Goal: Task Accomplishment & Management: Use online tool/utility

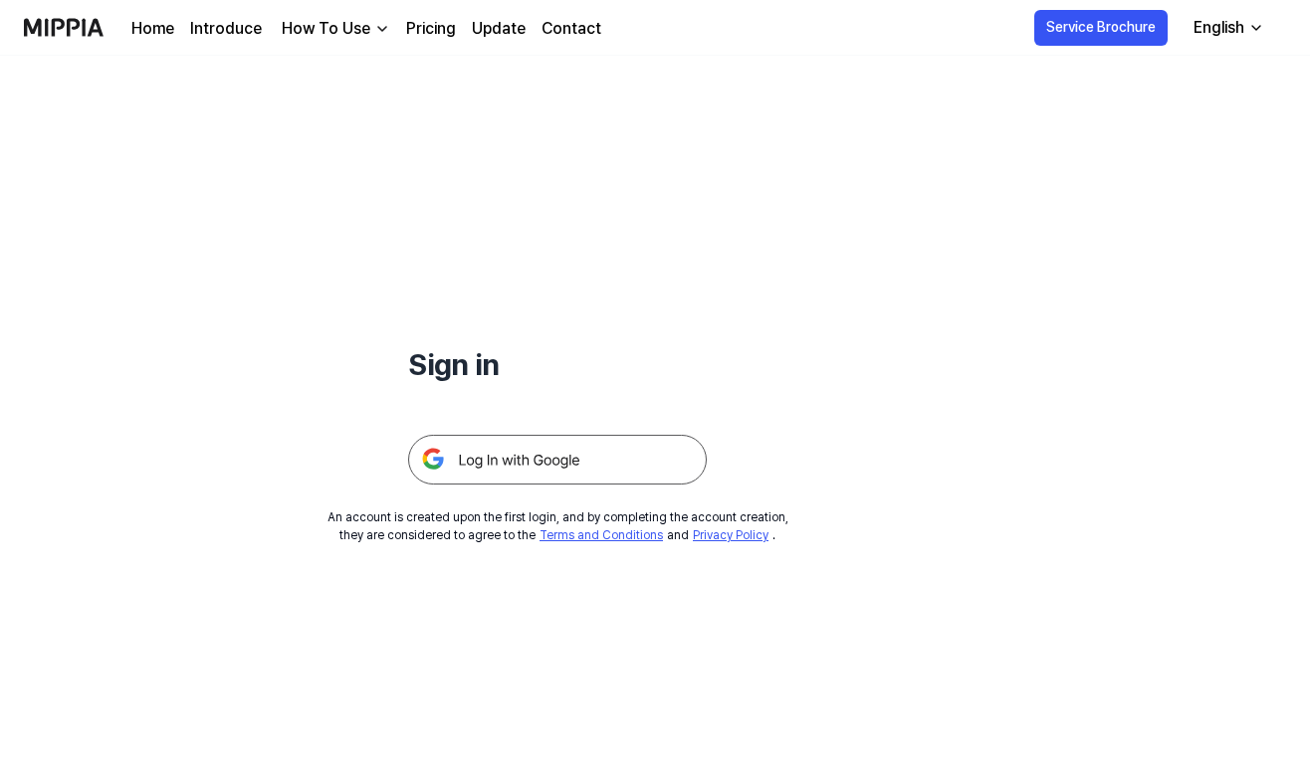
click at [515, 468] on img at bounding box center [557, 460] width 299 height 50
click at [434, 22] on link "Pricing" at bounding box center [431, 29] width 50 height 24
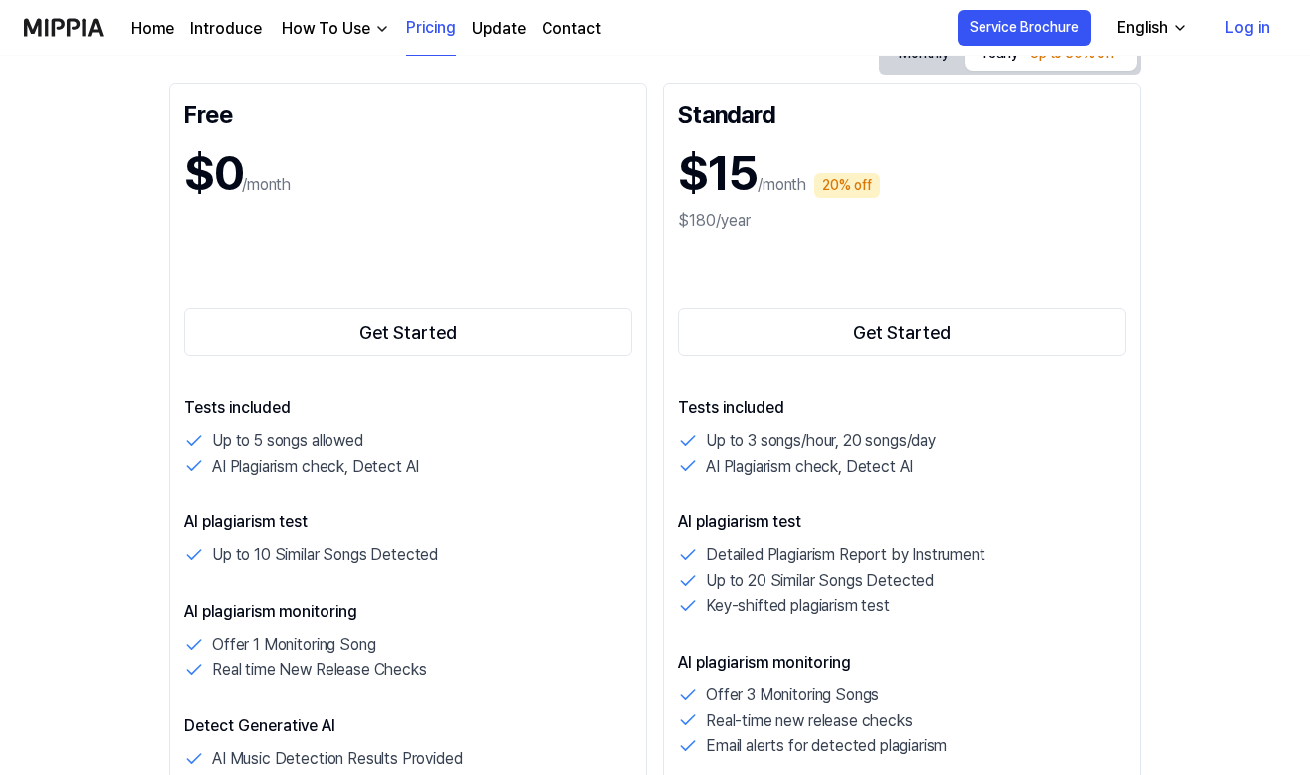
scroll to position [245, 0]
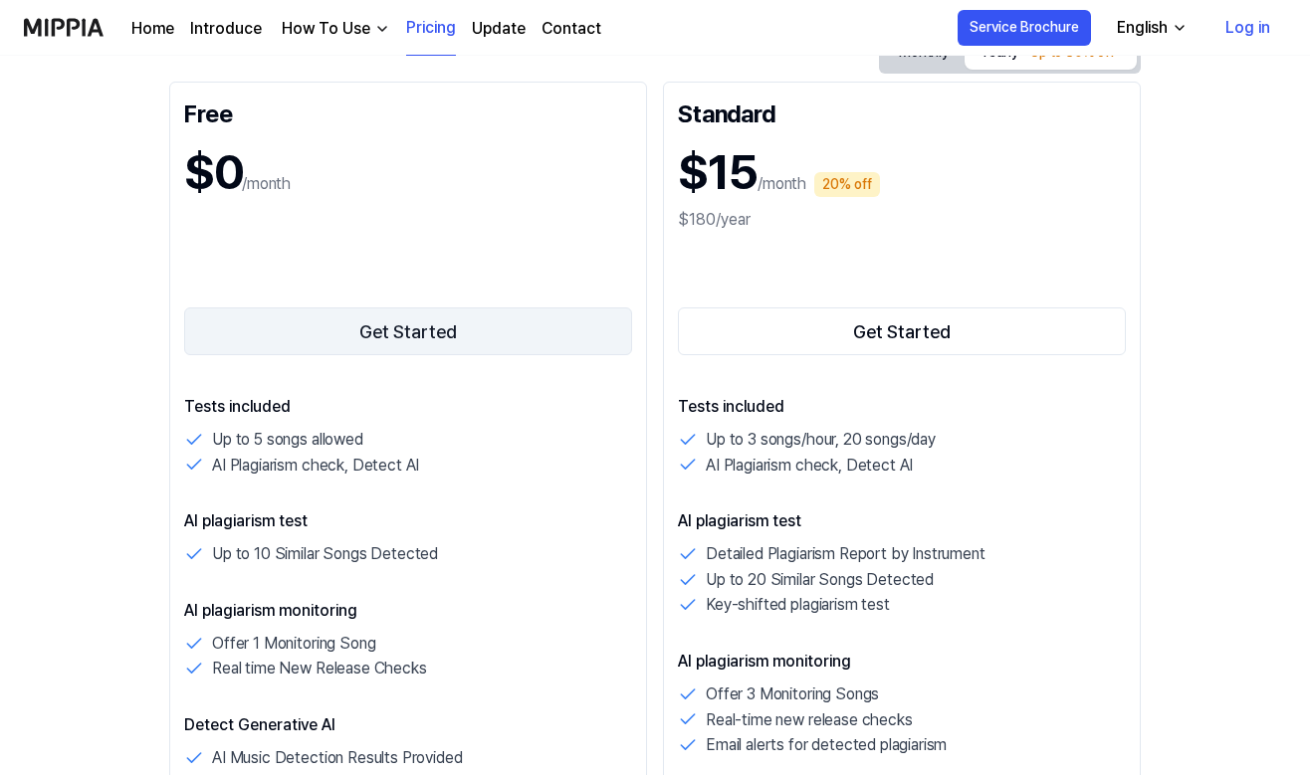
click at [383, 330] on button "Get Started" at bounding box center [408, 331] width 448 height 48
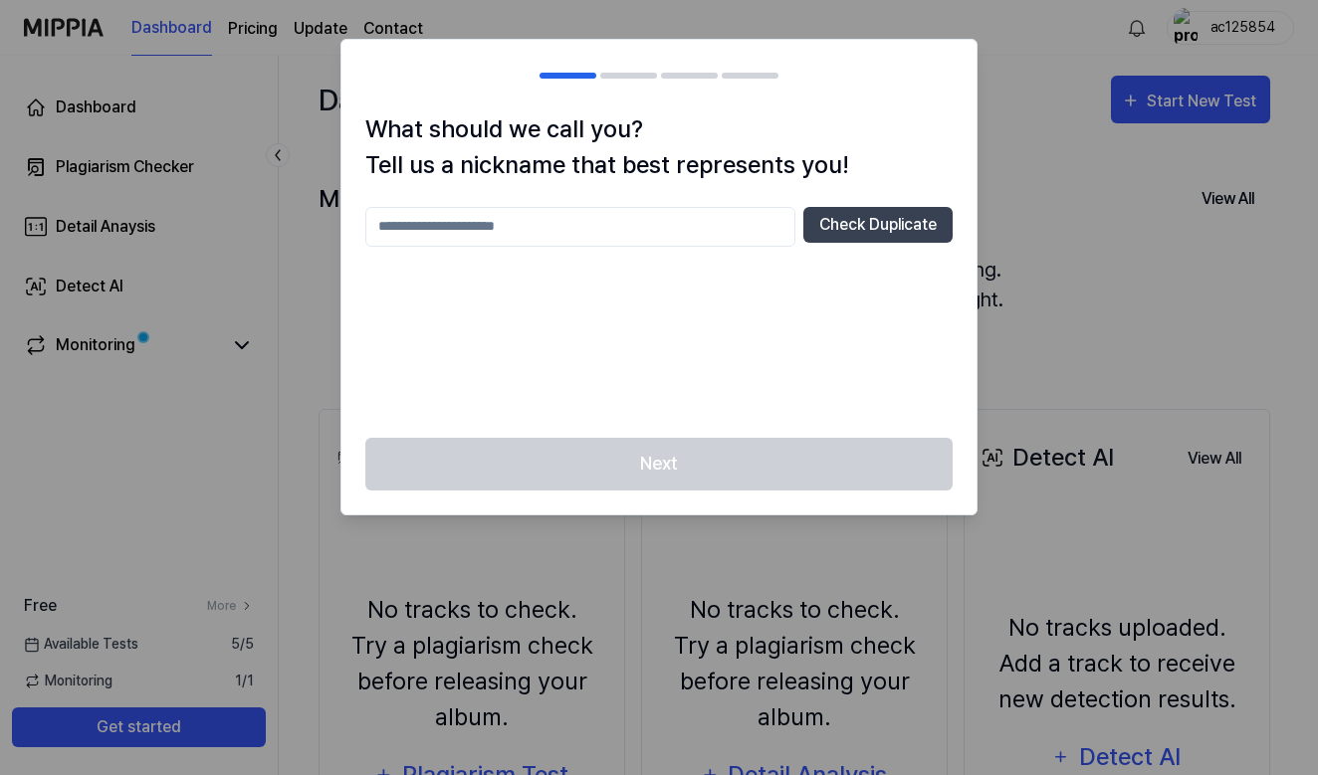
click at [568, 215] on input "text" at bounding box center [580, 227] width 430 height 40
type input "******"
click at [837, 225] on button "Check Duplicate" at bounding box center [877, 225] width 149 height 36
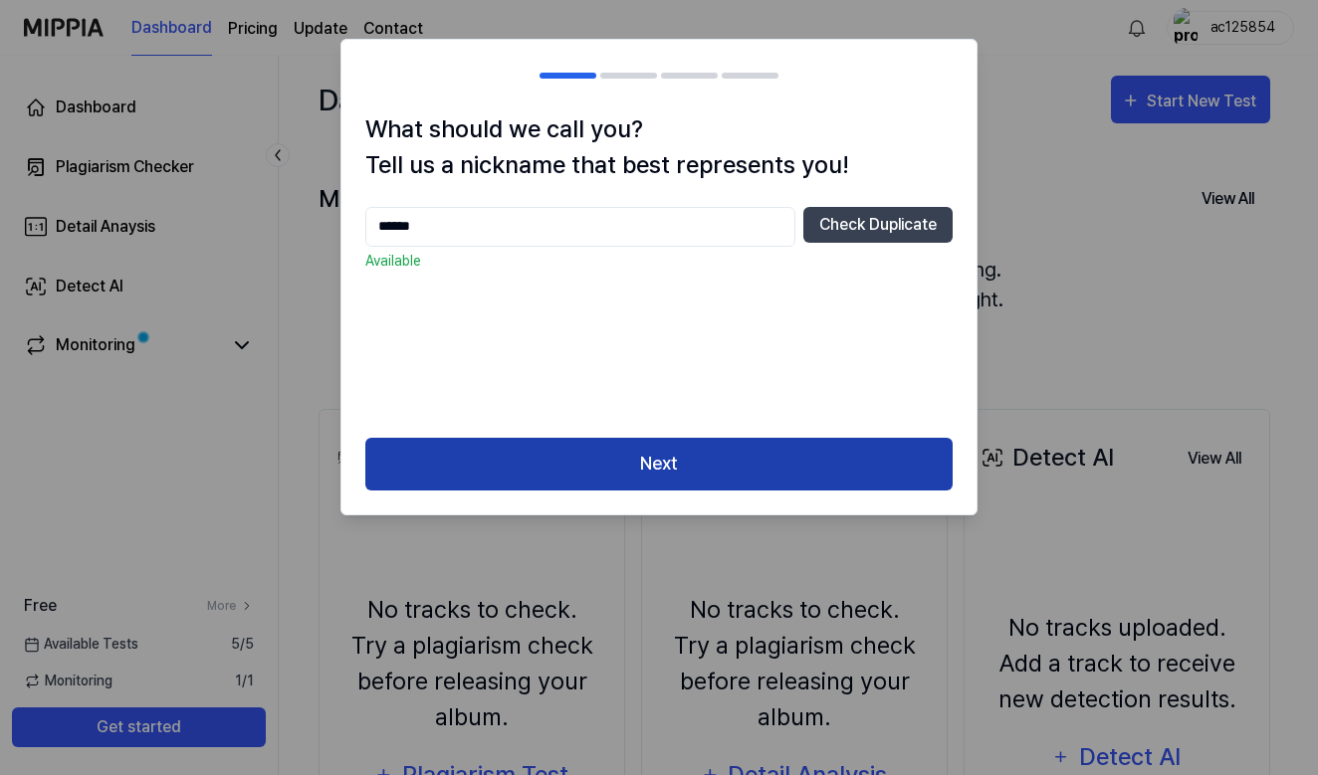
click at [678, 457] on button "Next" at bounding box center [658, 464] width 587 height 53
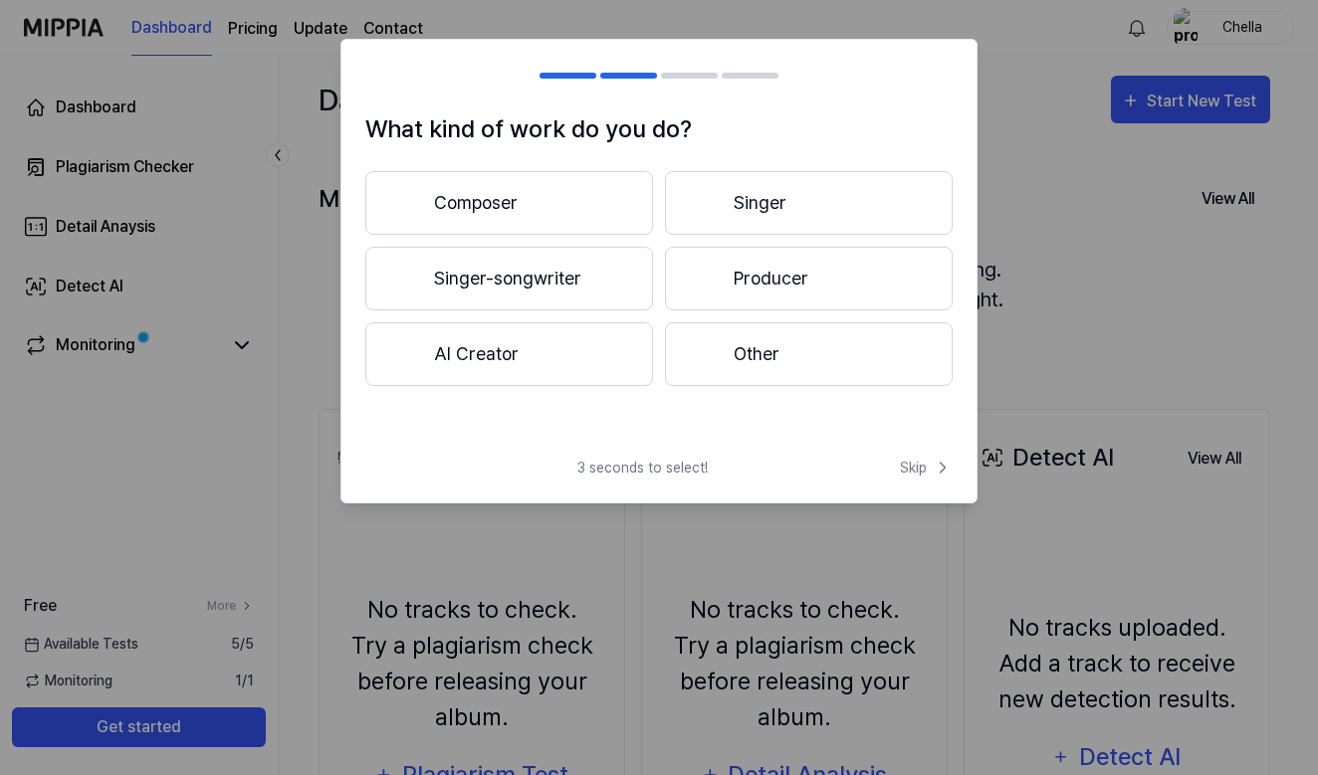
click at [571, 277] on button "Singer-songwriter" at bounding box center [509, 279] width 288 height 64
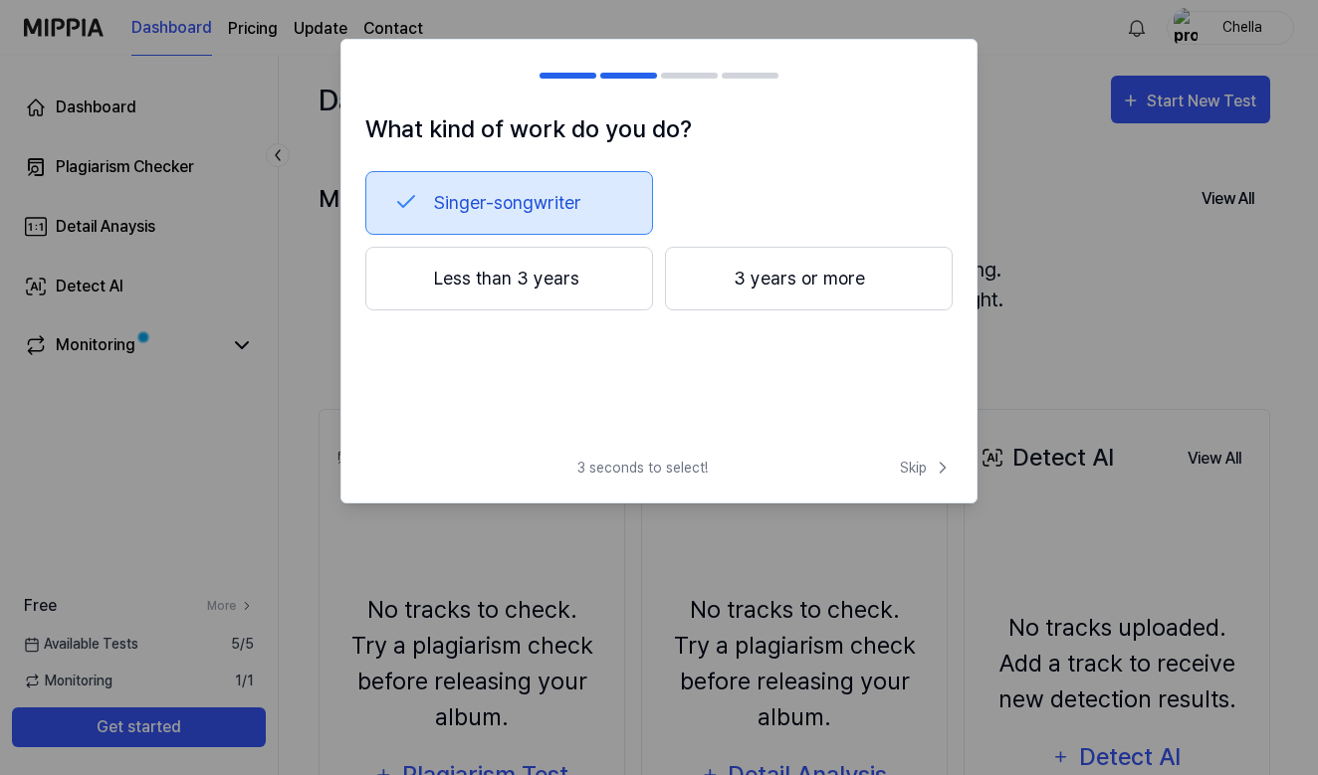
click at [710, 277] on div at bounding box center [706, 278] width 24 height 24
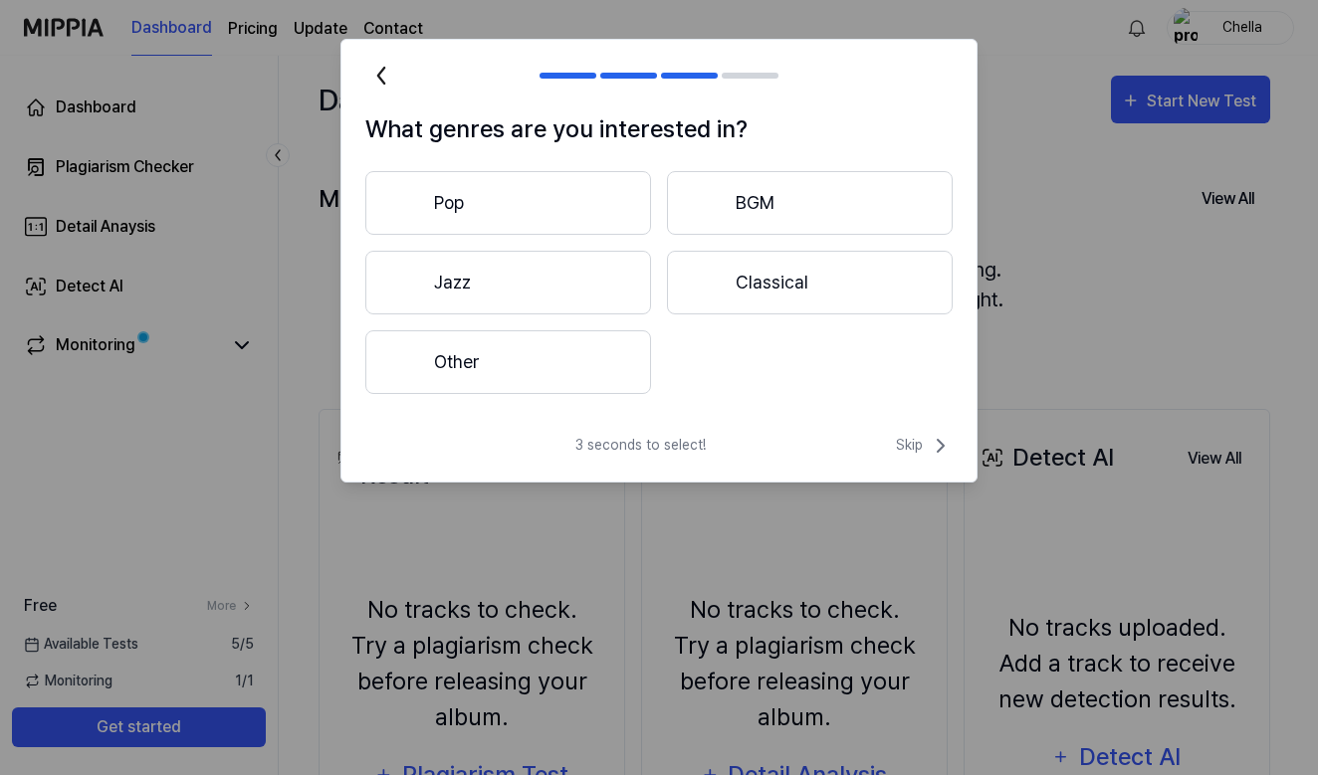
click at [566, 352] on button "Other" at bounding box center [508, 362] width 286 height 64
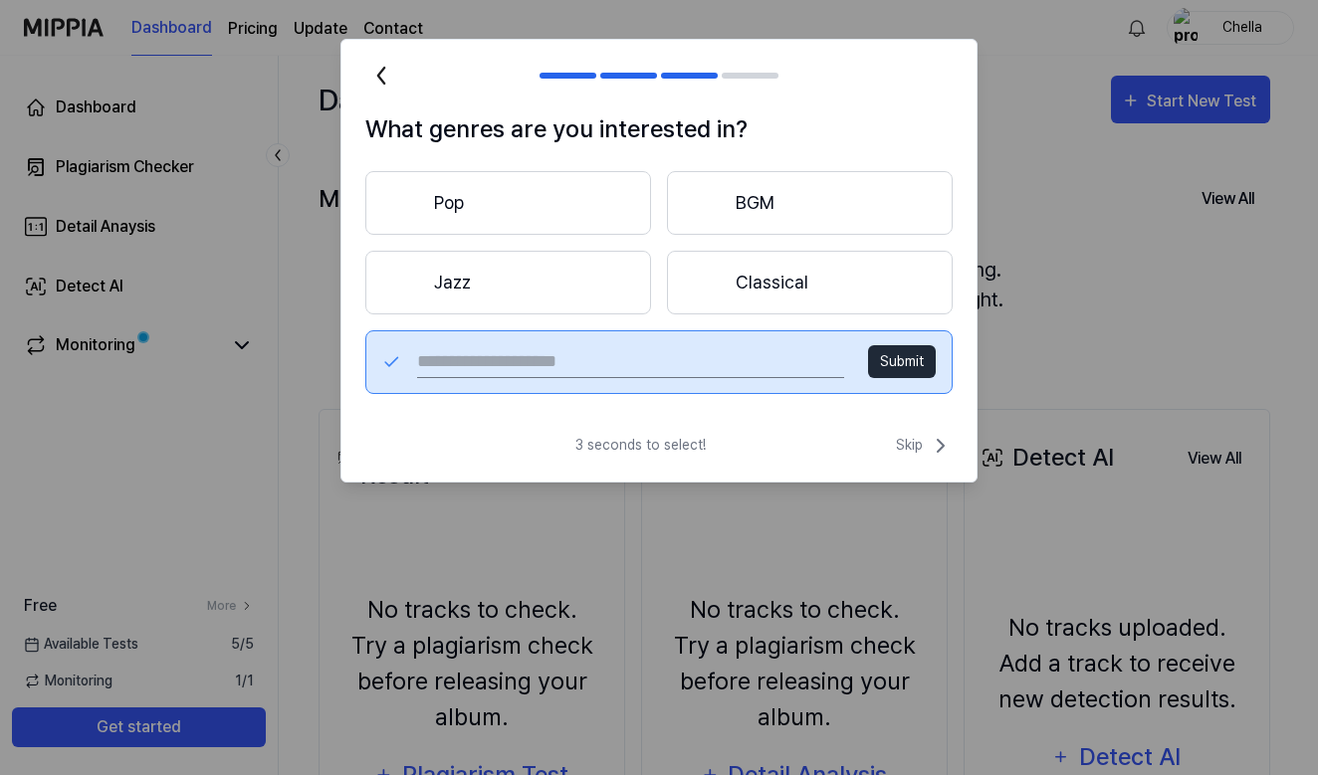
click at [770, 296] on button "Classical" at bounding box center [810, 283] width 286 height 64
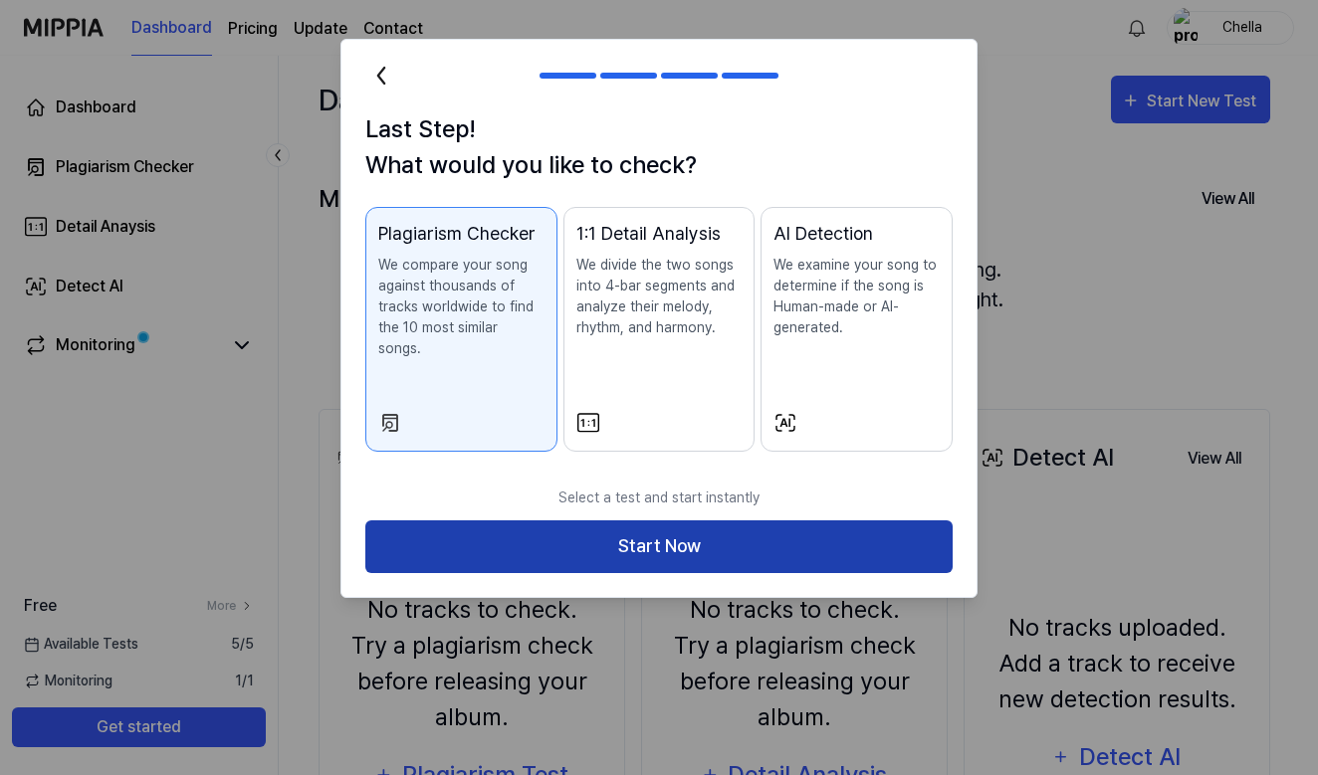
click at [651, 520] on button "Start Now" at bounding box center [658, 546] width 587 height 53
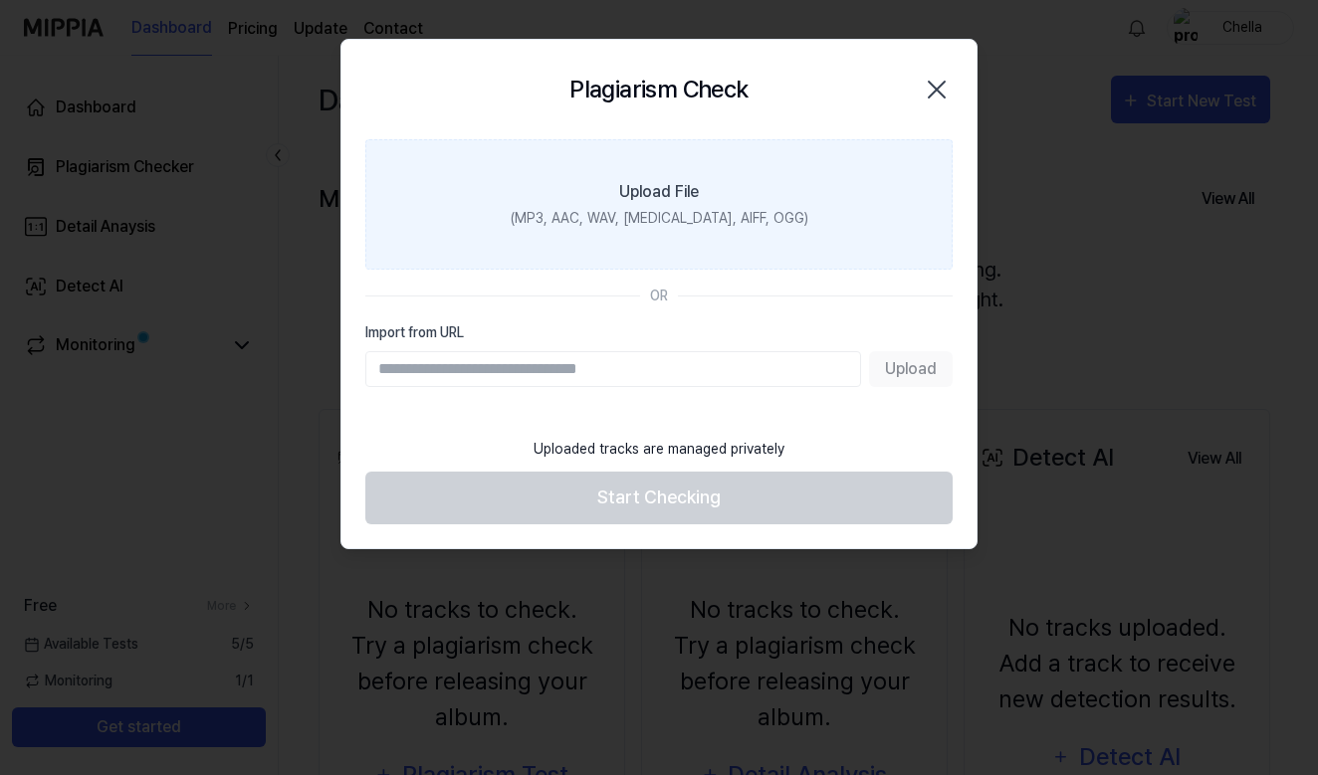
click at [696, 198] on div "Upload File" at bounding box center [659, 192] width 80 height 24
click at [0, 0] on input "Upload File (MP3, AAC, WAV, [MEDICAL_DATA], AIFF, OGG)" at bounding box center [0, 0] width 0 height 0
click at [710, 222] on div "(MP3, AAC, WAV, [MEDICAL_DATA], AIFF, OGG)" at bounding box center [659, 218] width 298 height 21
click at [0, 0] on input "Upload File (MP3, AAC, WAV, [MEDICAL_DATA], AIFF, OGG)" at bounding box center [0, 0] width 0 height 0
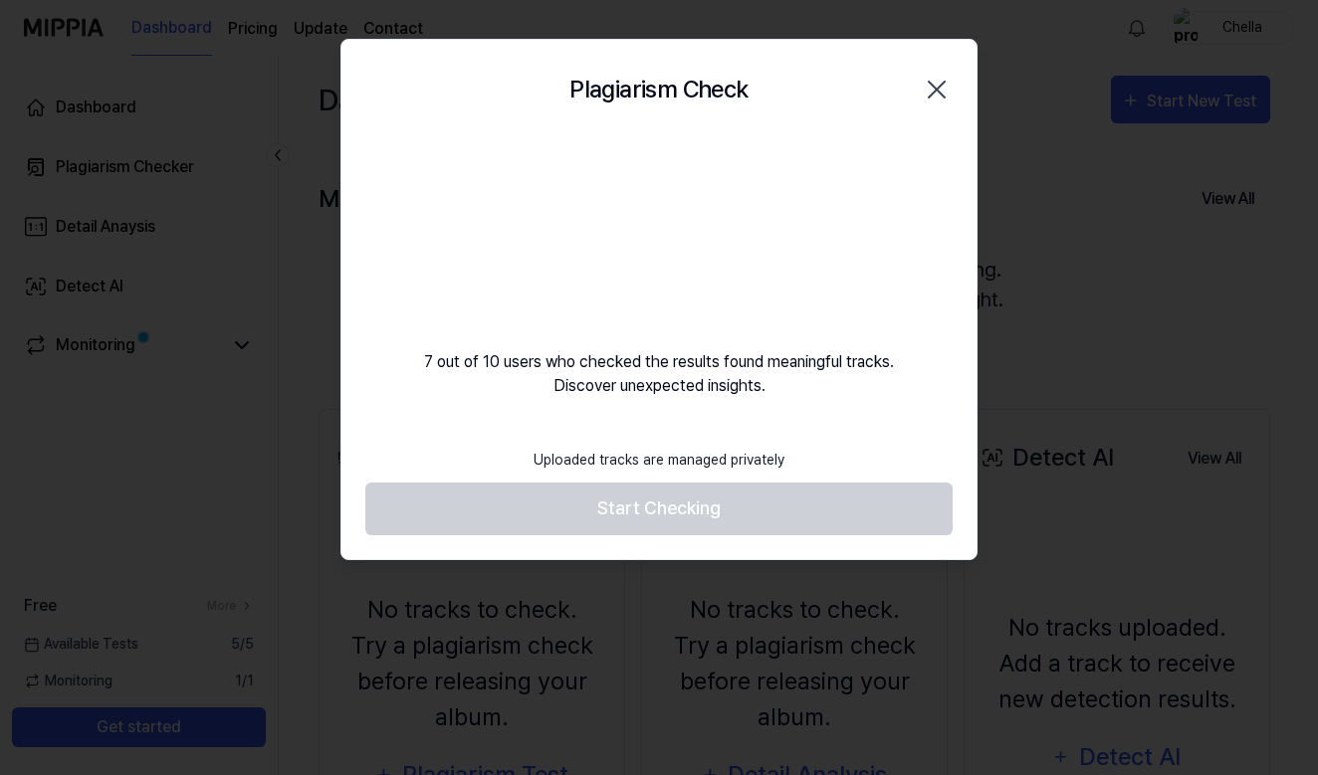
click at [786, 142] on div "7 out of 10 users who checked the results found meaningful tracks. Discover une…" at bounding box center [658, 268] width 635 height 259
click at [656, 268] on video at bounding box center [658, 234] width 191 height 191
click at [651, 297] on video at bounding box center [658, 234] width 191 height 191
click at [650, 414] on div "Plagiarism Check Close 7 out of 10 users who checked the results found meaningf…" at bounding box center [658, 299] width 637 height 521
click at [622, 463] on div "Uploaded tracks are managed privately" at bounding box center [658, 460] width 275 height 45
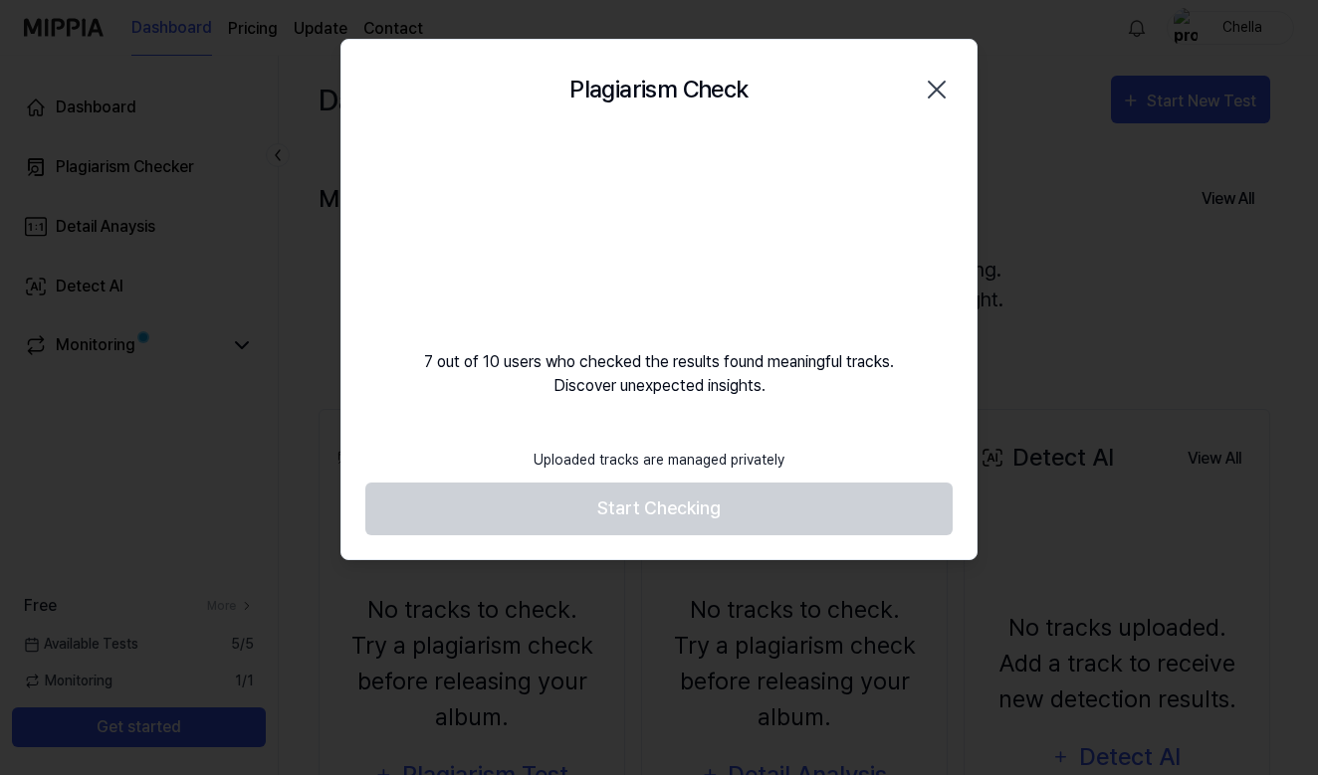
click at [616, 512] on footer "Uploaded tracks are managed privately Start Checking" at bounding box center [658, 487] width 587 height 98
click at [701, 197] on video at bounding box center [658, 234] width 191 height 191
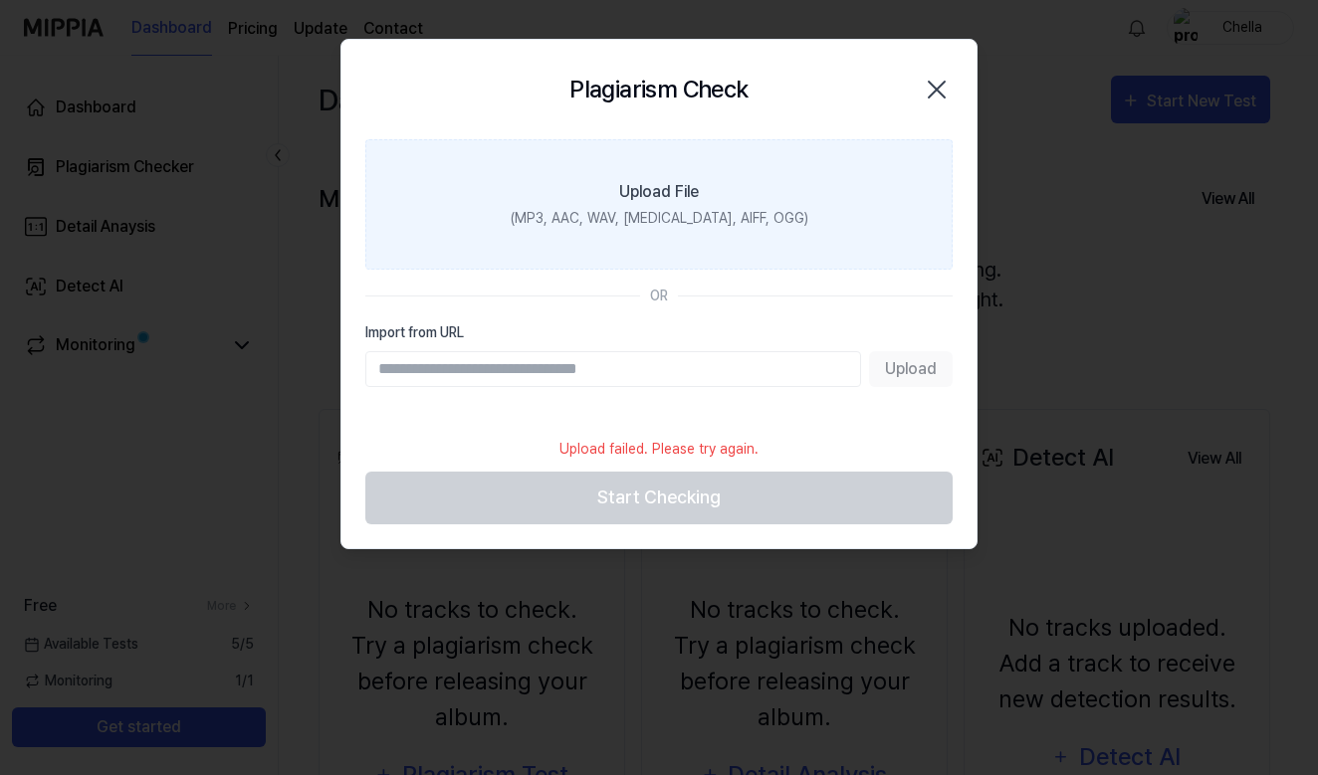
click at [657, 180] on div "Upload File" at bounding box center [659, 192] width 80 height 24
click at [0, 0] on input "Upload File (MP3, AAC, WAV, [MEDICAL_DATA], AIFF, OGG)" at bounding box center [0, 0] width 0 height 0
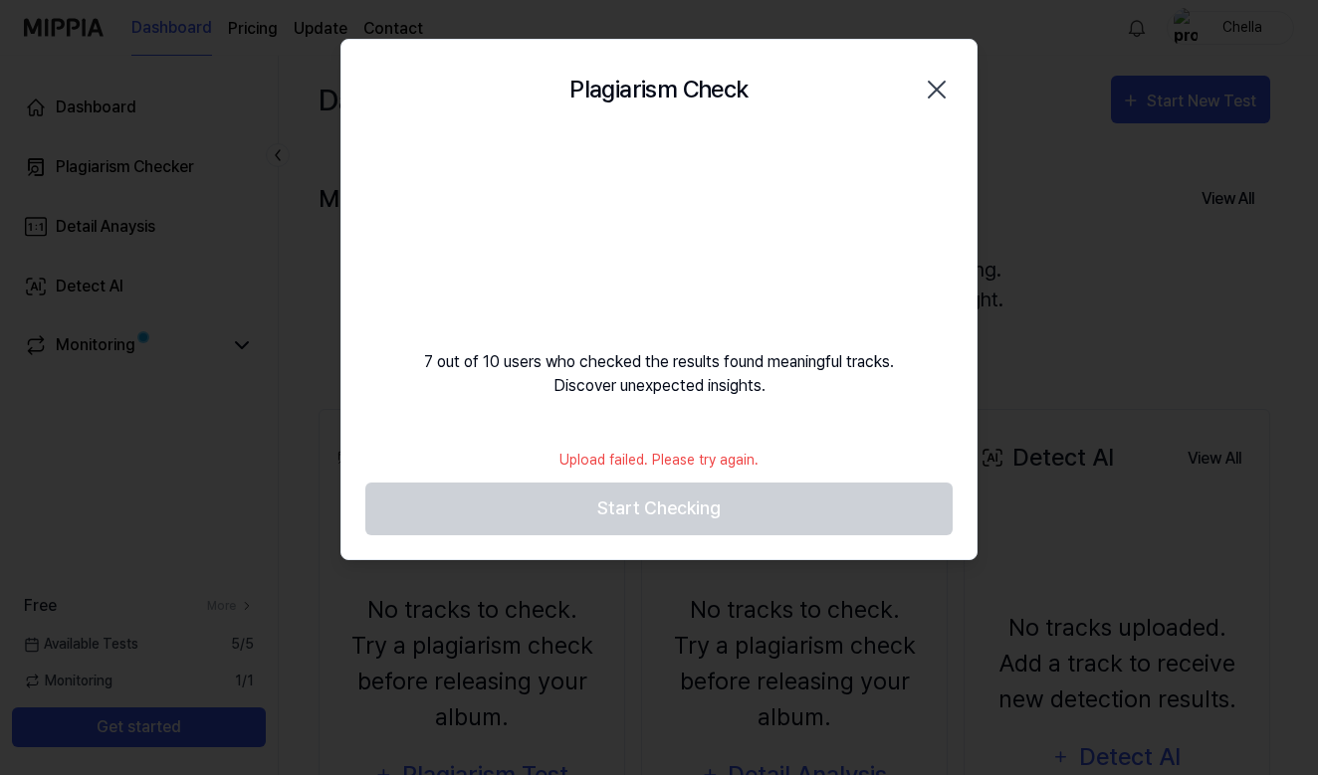
click at [638, 311] on video at bounding box center [658, 234] width 191 height 191
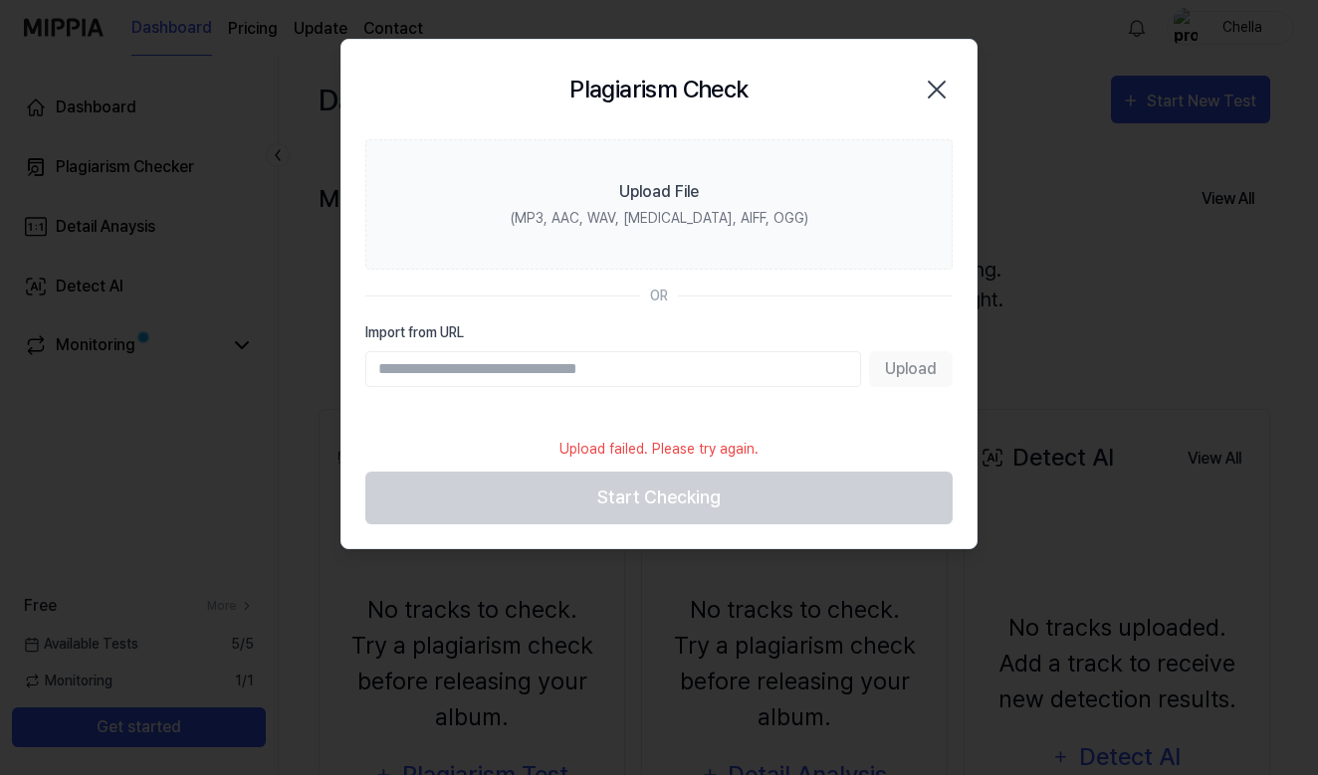
click at [936, 79] on icon "button" at bounding box center [936, 90] width 32 height 32
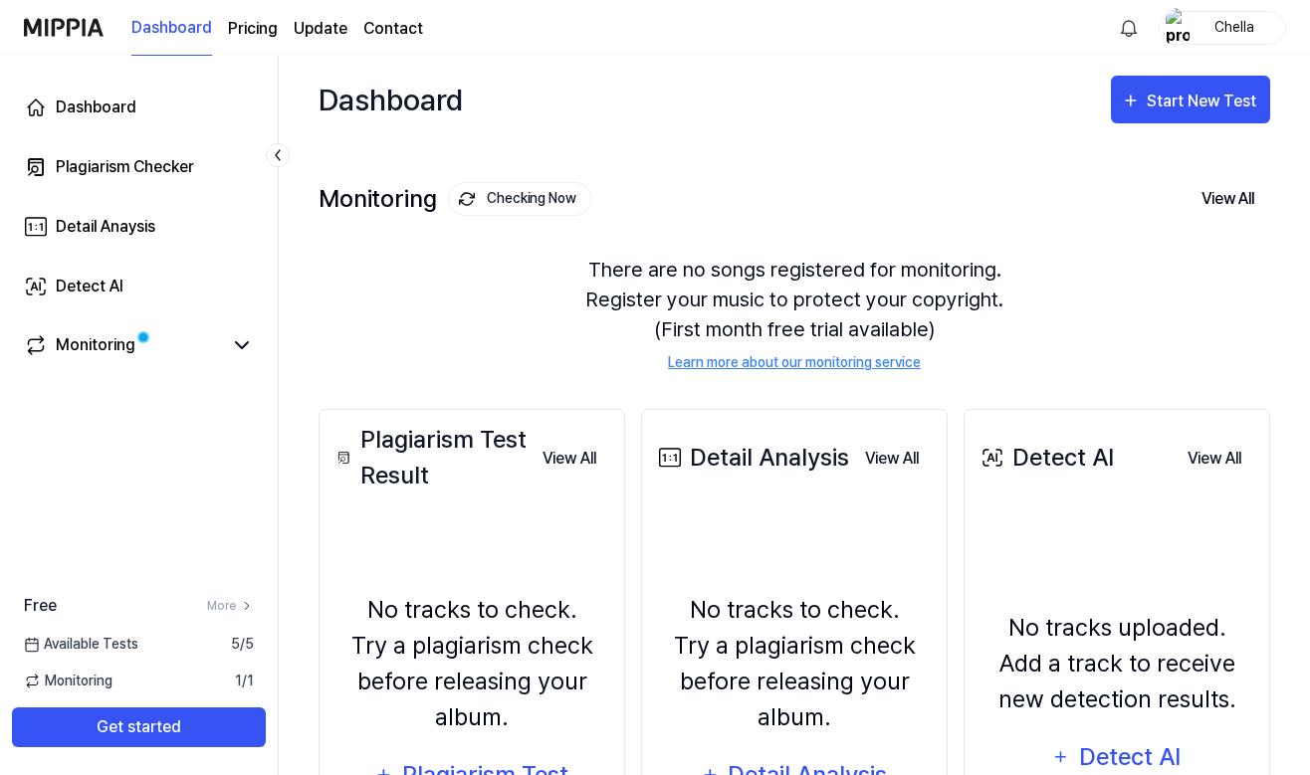
click at [441, 323] on div "There are no songs registered for monitoring. Register your music to protect yo…" at bounding box center [793, 314] width 951 height 166
click at [168, 173] on div "Plagiarism Checker" at bounding box center [125, 167] width 138 height 24
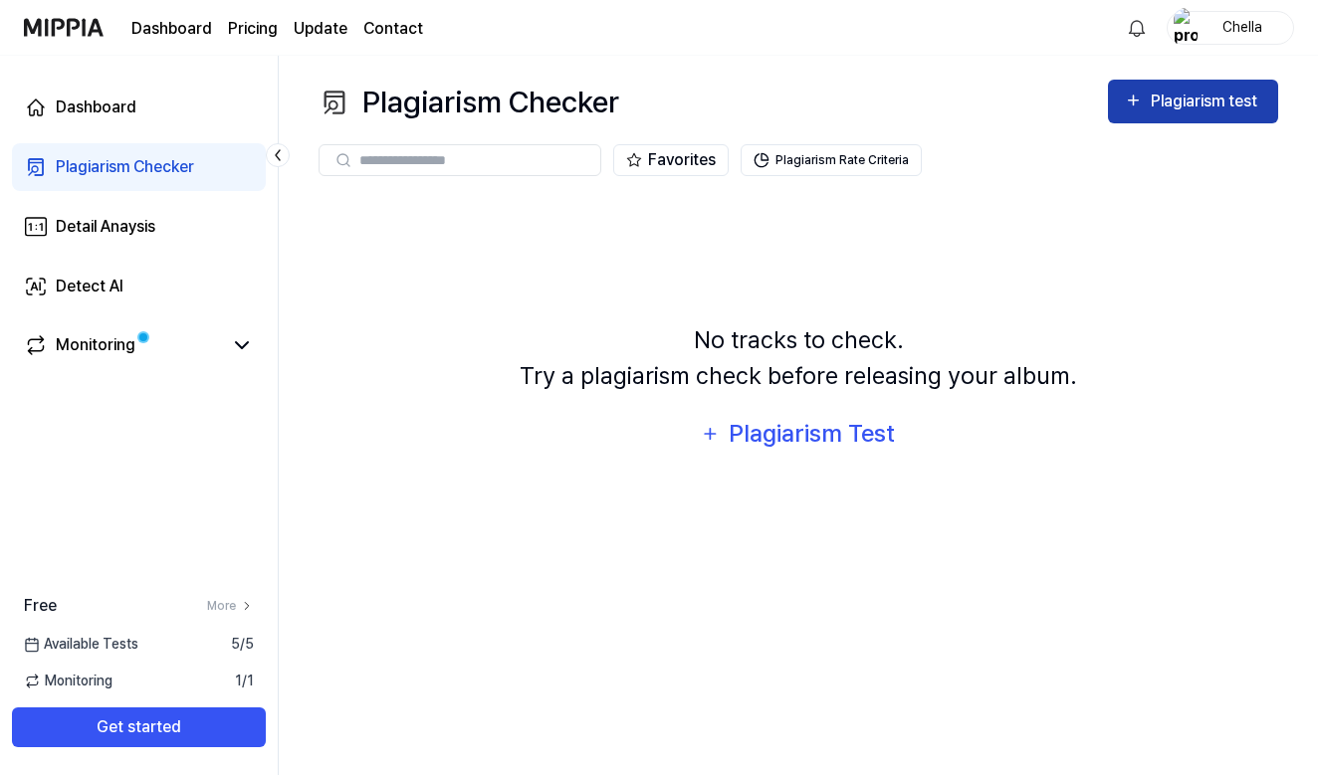
click at [1173, 105] on div "Plagiarism test" at bounding box center [1205, 102] width 111 height 26
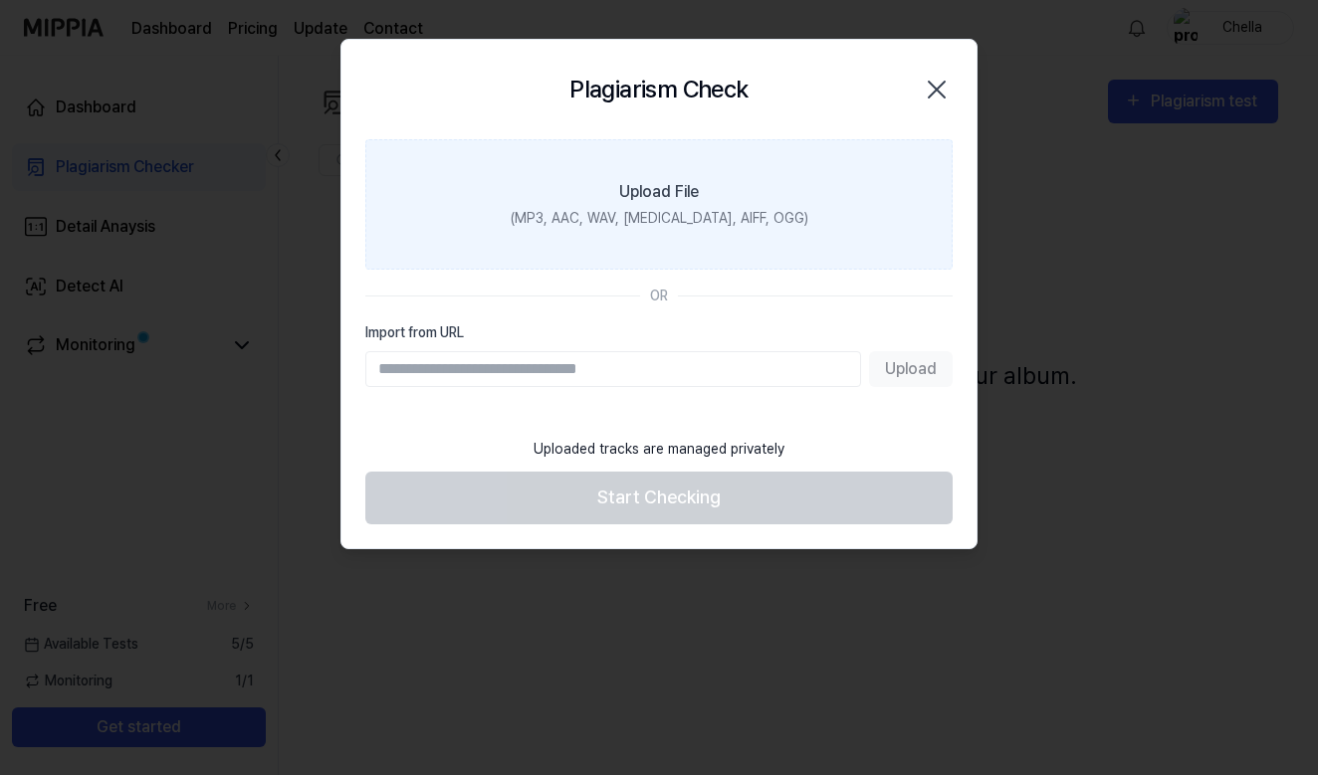
click at [666, 227] on div "(MP3, AAC, WAV, [MEDICAL_DATA], AIFF, OGG)" at bounding box center [659, 218] width 298 height 21
click at [0, 0] on input "Upload File (MP3, AAC, WAV, [MEDICAL_DATA], AIFF, OGG)" at bounding box center [0, 0] width 0 height 0
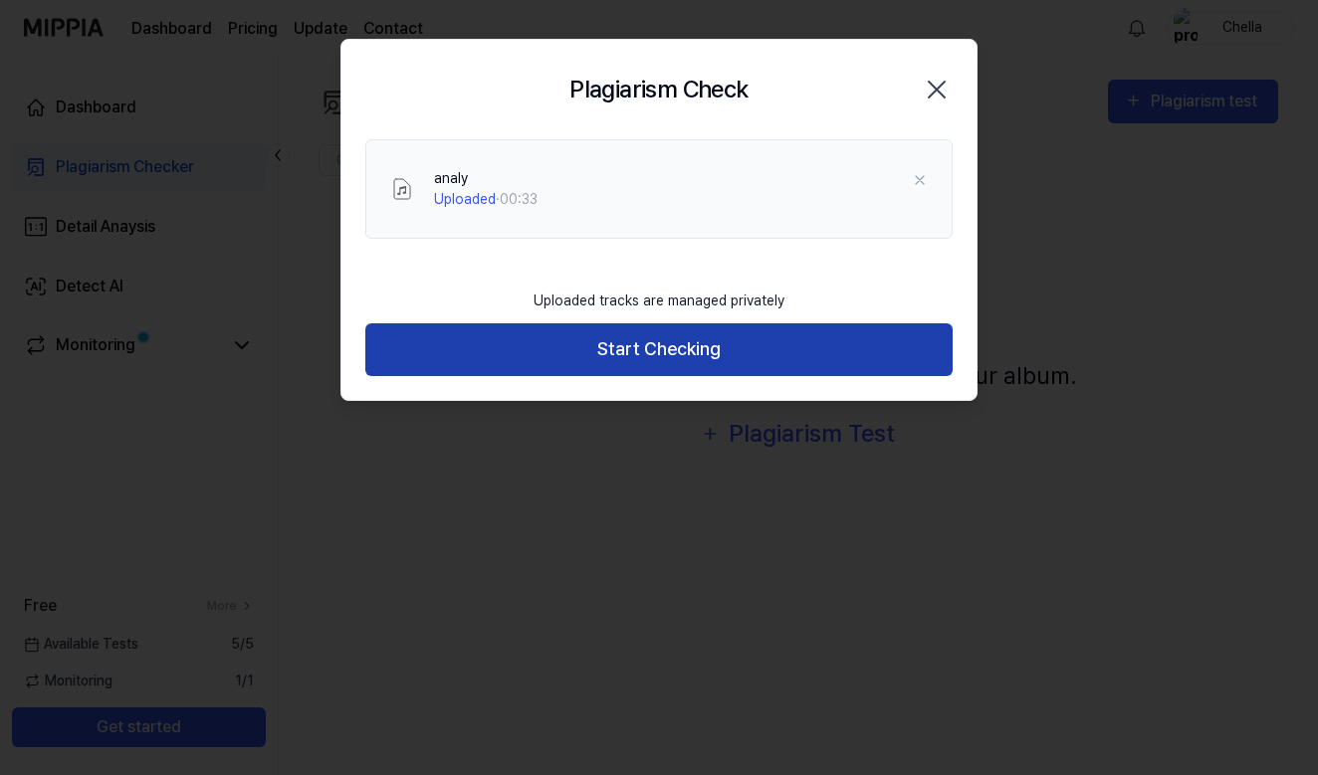
click at [688, 342] on button "Start Checking" at bounding box center [658, 349] width 587 height 53
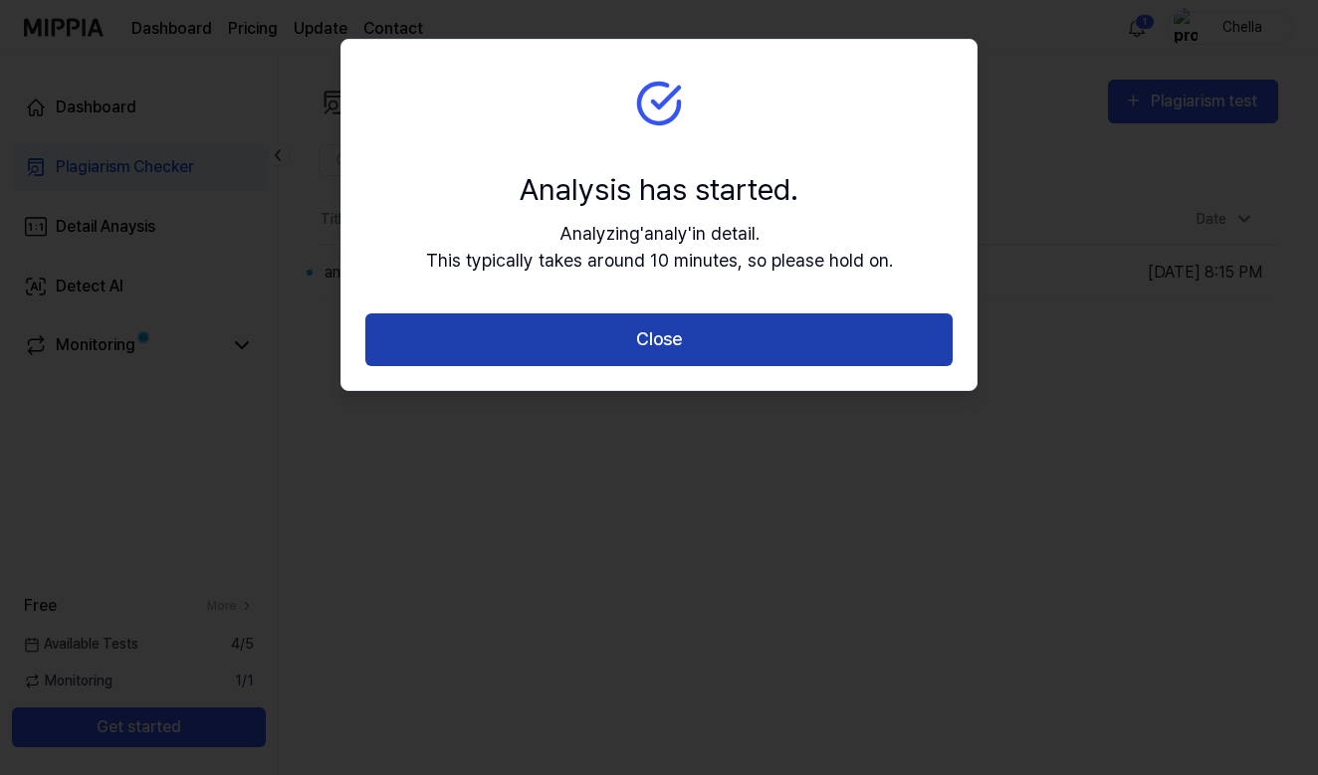
click at [751, 351] on button "Close" at bounding box center [658, 339] width 587 height 53
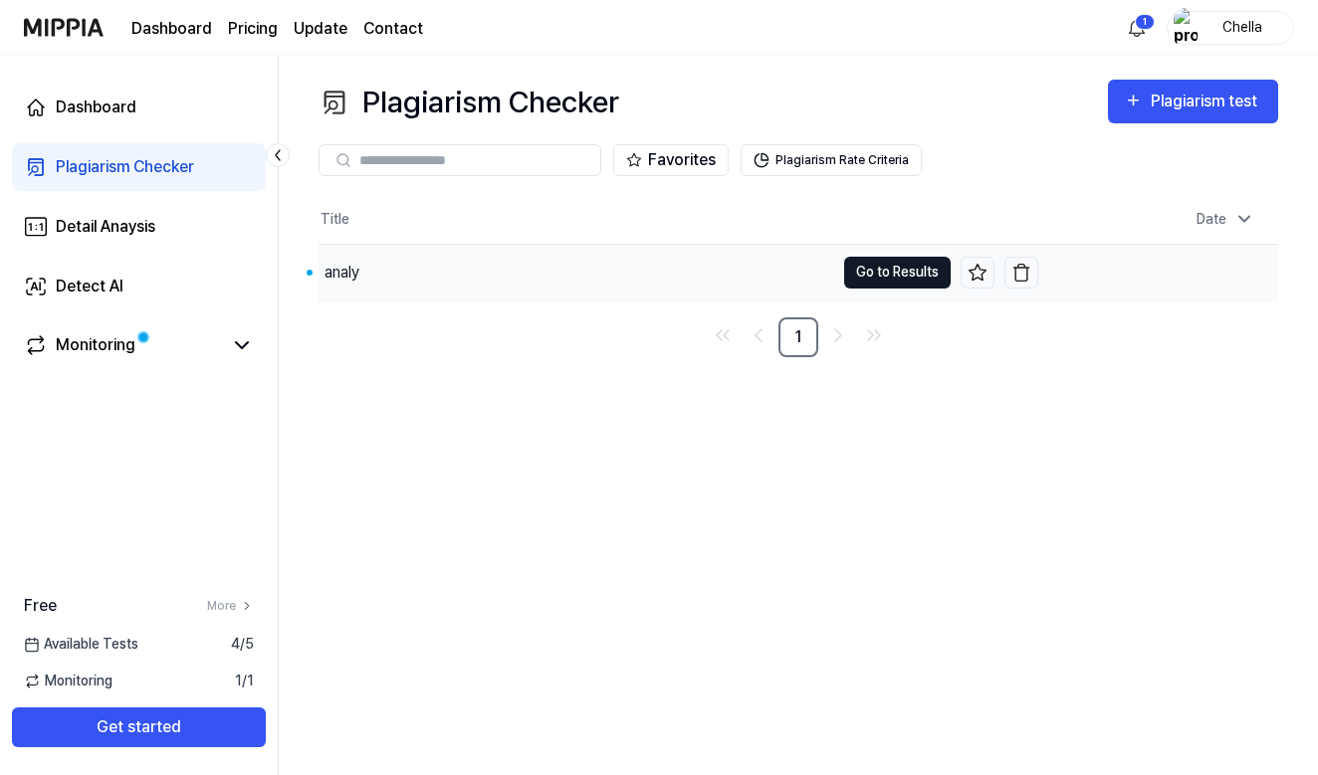
click at [905, 269] on button "Go to Results" at bounding box center [897, 273] width 106 height 32
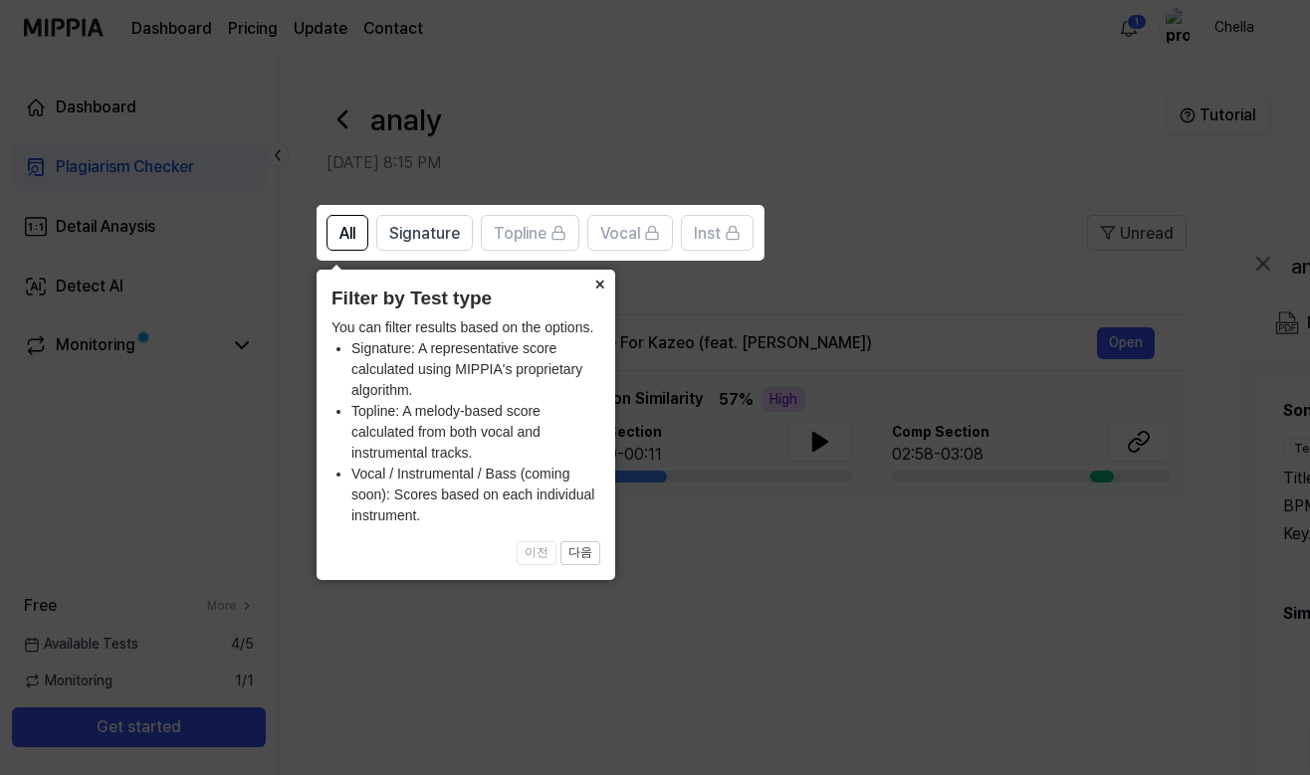
click at [602, 284] on button "×" at bounding box center [599, 284] width 32 height 28
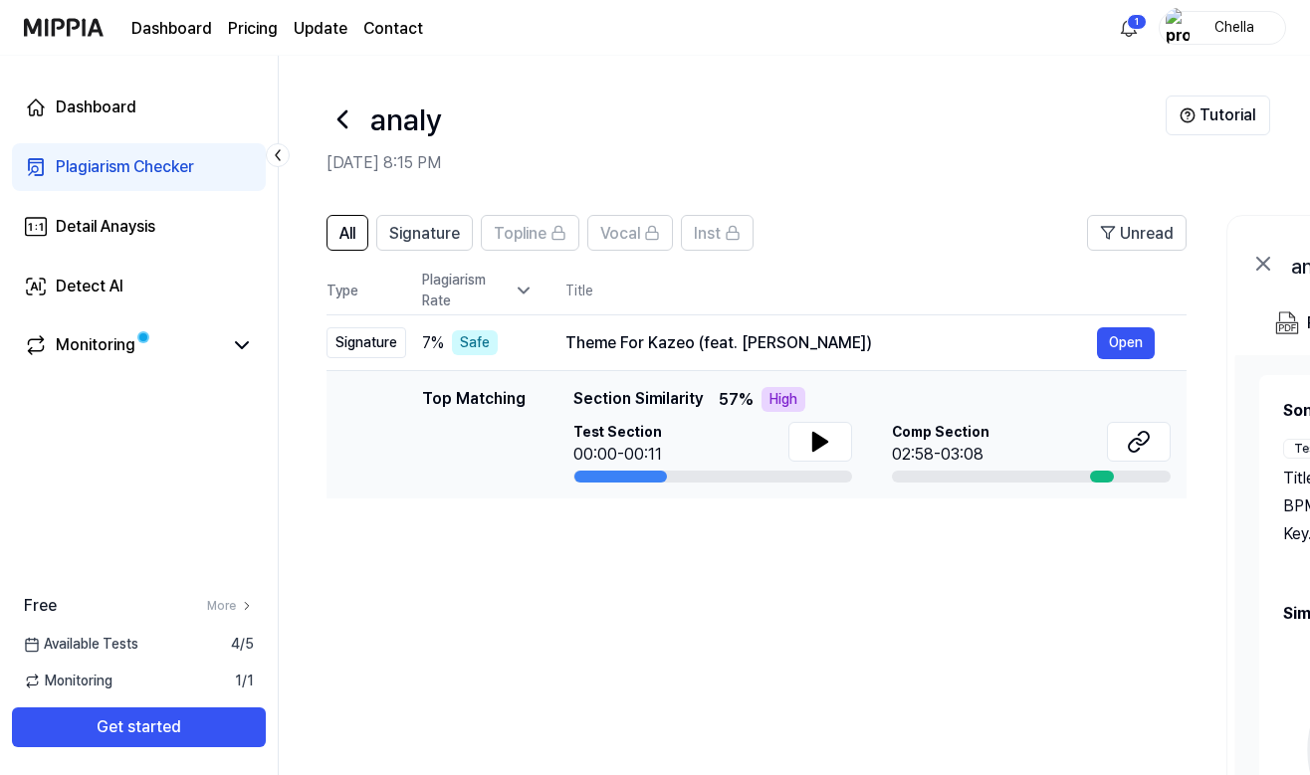
click at [495, 408] on div "Top Matching" at bounding box center [473, 435] width 103 height 96
click at [503, 401] on div "Top Matching" at bounding box center [473, 435] width 103 height 96
drag, startPoint x: 420, startPoint y: 340, endPoint x: 435, endPoint y: 339, distance: 15.0
click at [435, 339] on td "7 % Safe" at bounding box center [469, 343] width 127 height 56
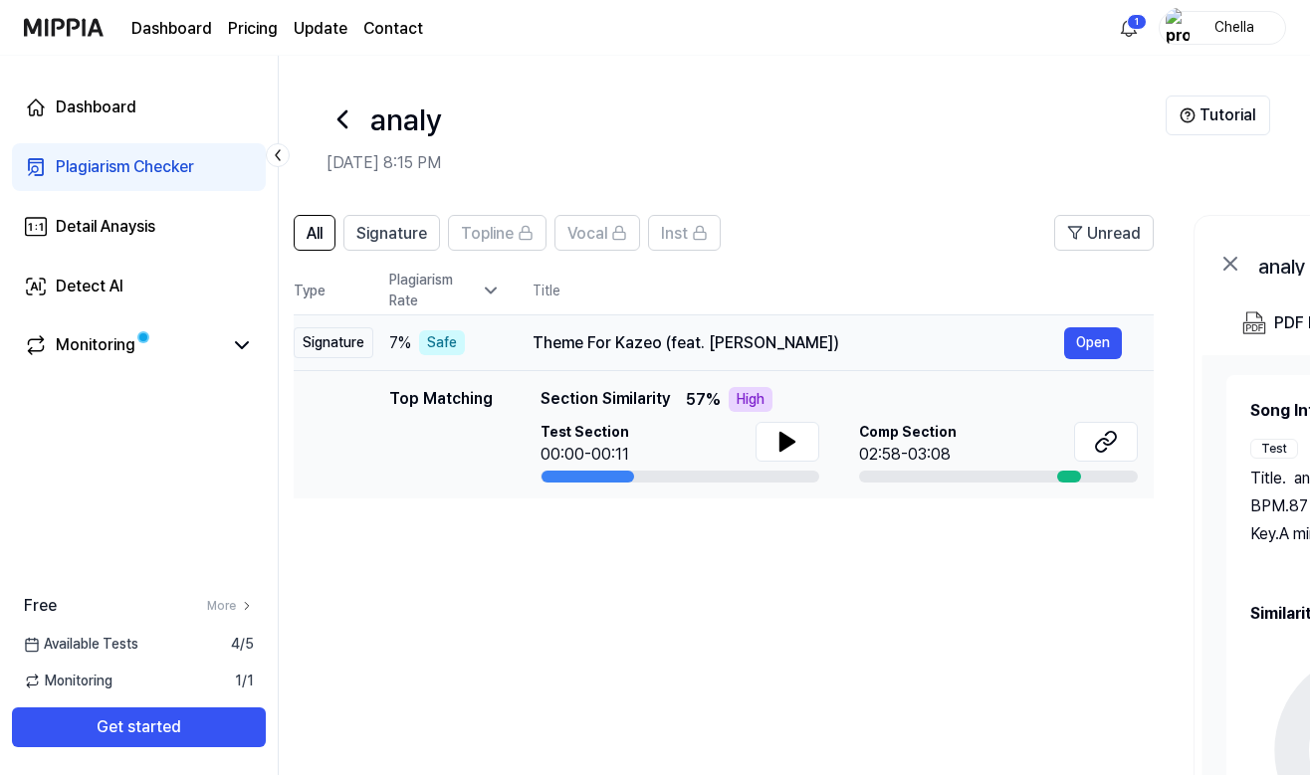
scroll to position [0, 40]
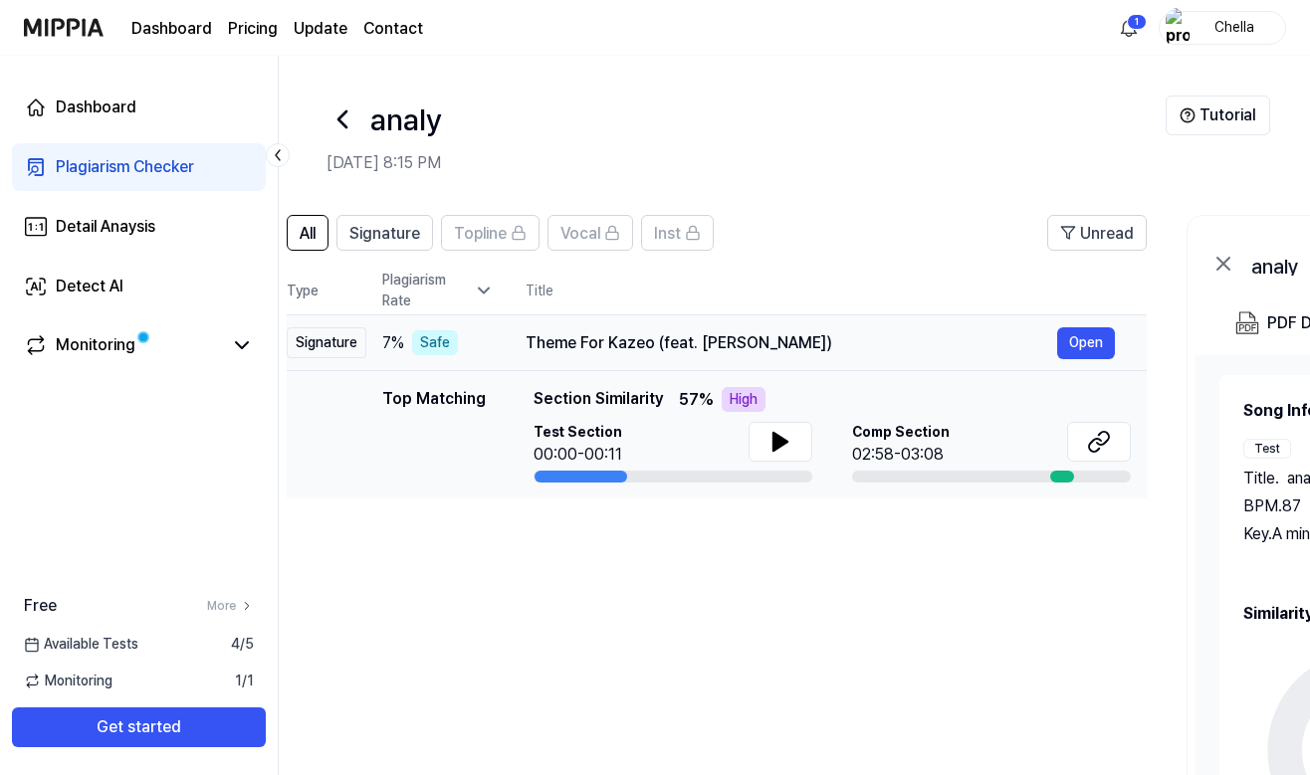
drag, startPoint x: 443, startPoint y: 341, endPoint x: 403, endPoint y: 338, distance: 39.9
click at [403, 338] on span "7 %" at bounding box center [393, 343] width 22 height 24
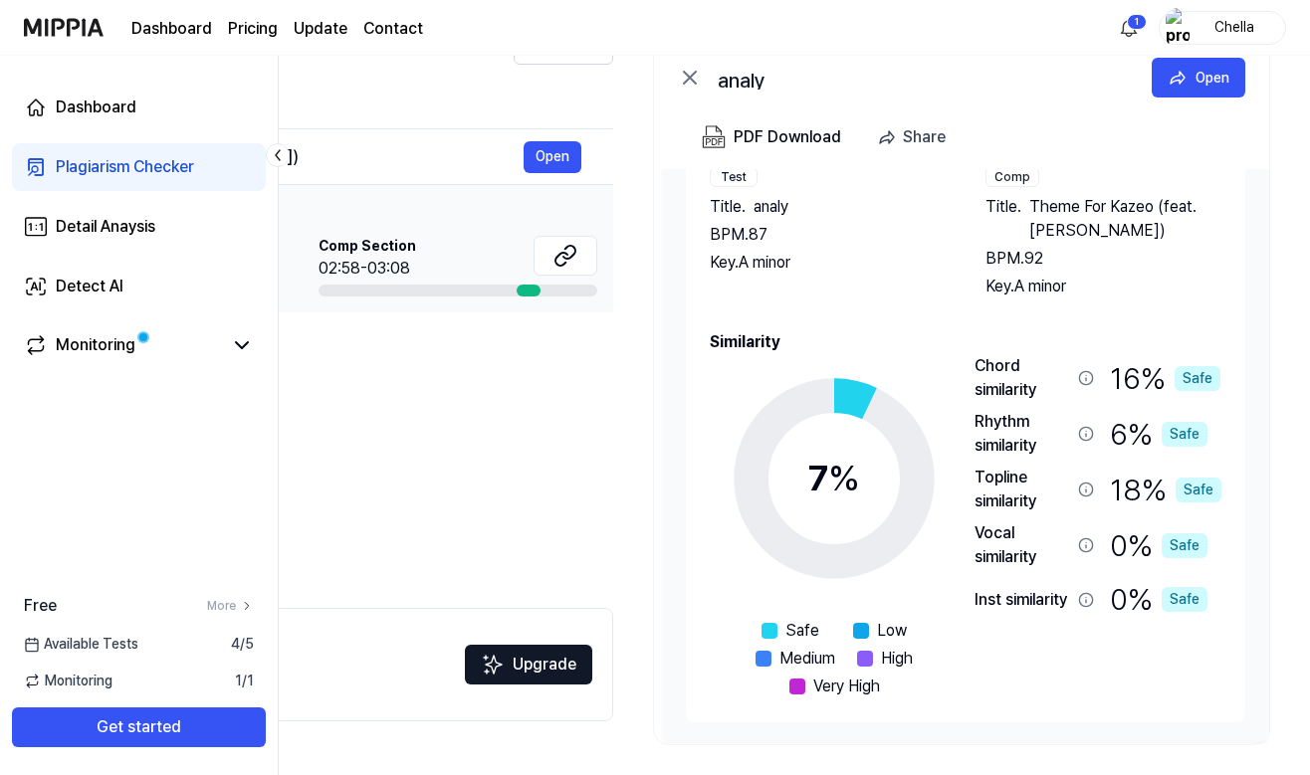
scroll to position [163, 0]
